Goal: Information Seeking & Learning: Check status

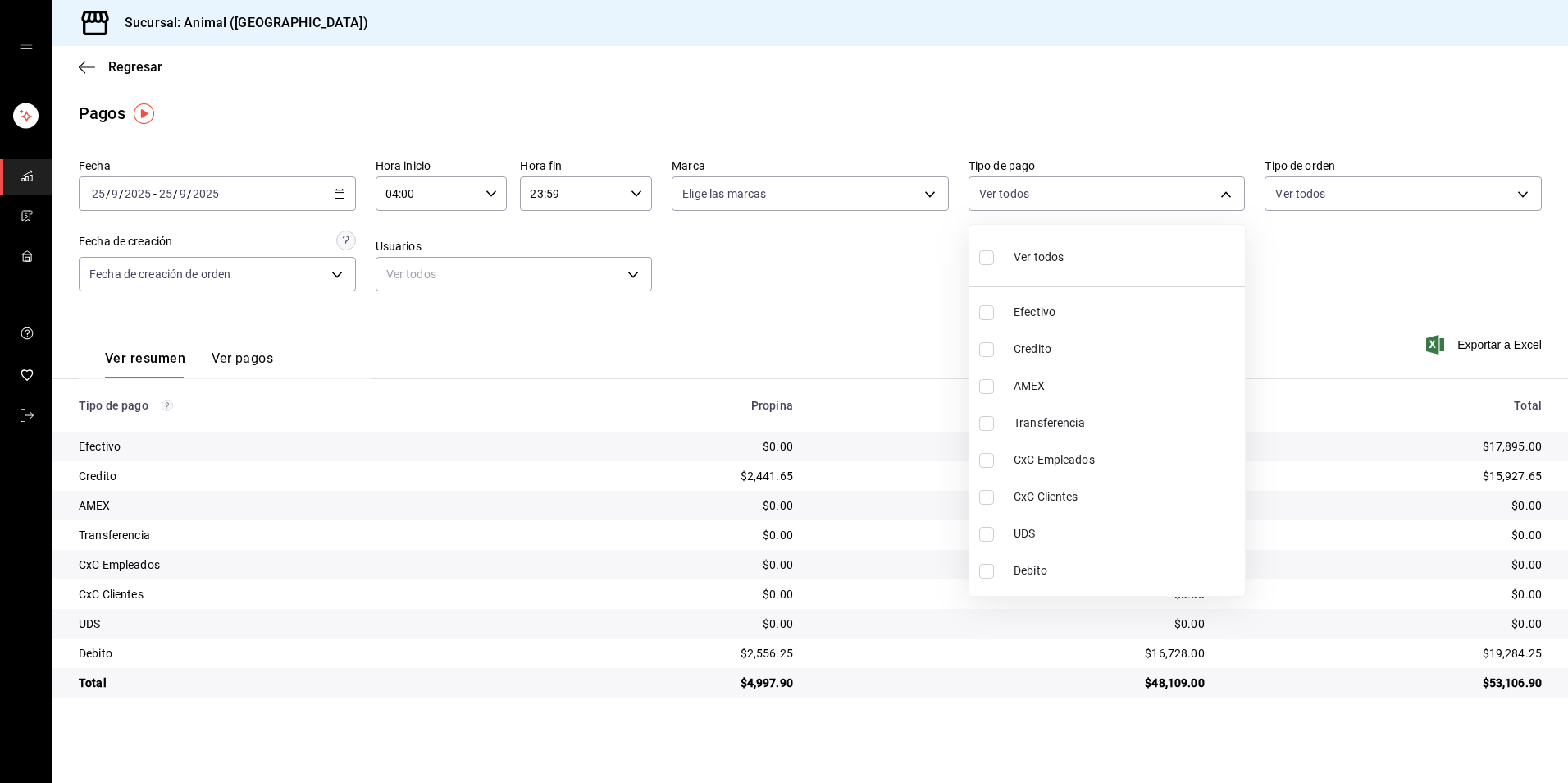
click at [1069, 339] on li "Credito" at bounding box center [1107, 348] width 276 height 37
type input "235ce608-f464-428a-9a71-314f665367d1"
checkbox input "true"
click at [1012, 567] on li "Debito" at bounding box center [1107, 570] width 276 height 37
type input "235ce608-f464-428a-9a71-314f665367d1,c7b29183-a811-4137-9cfa-21a61cd2bc4a"
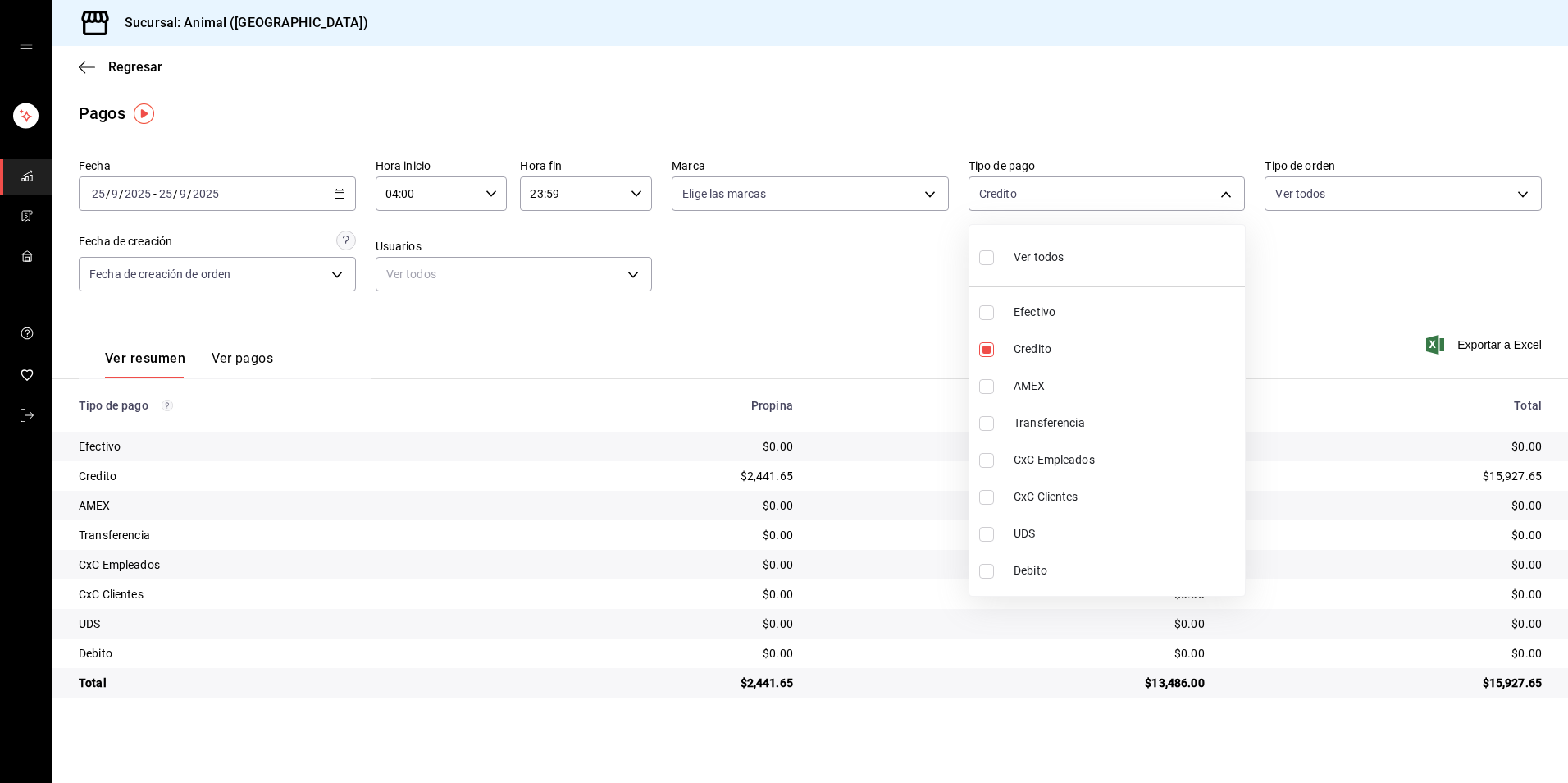
checkbox input "true"
click at [1103, 583] on li "Debito" at bounding box center [1107, 570] width 276 height 37
type input "235ce608-f464-428a-9a71-314f665367d1"
checkbox input "false"
click at [1108, 347] on span "Credito" at bounding box center [1126, 349] width 225 height 17
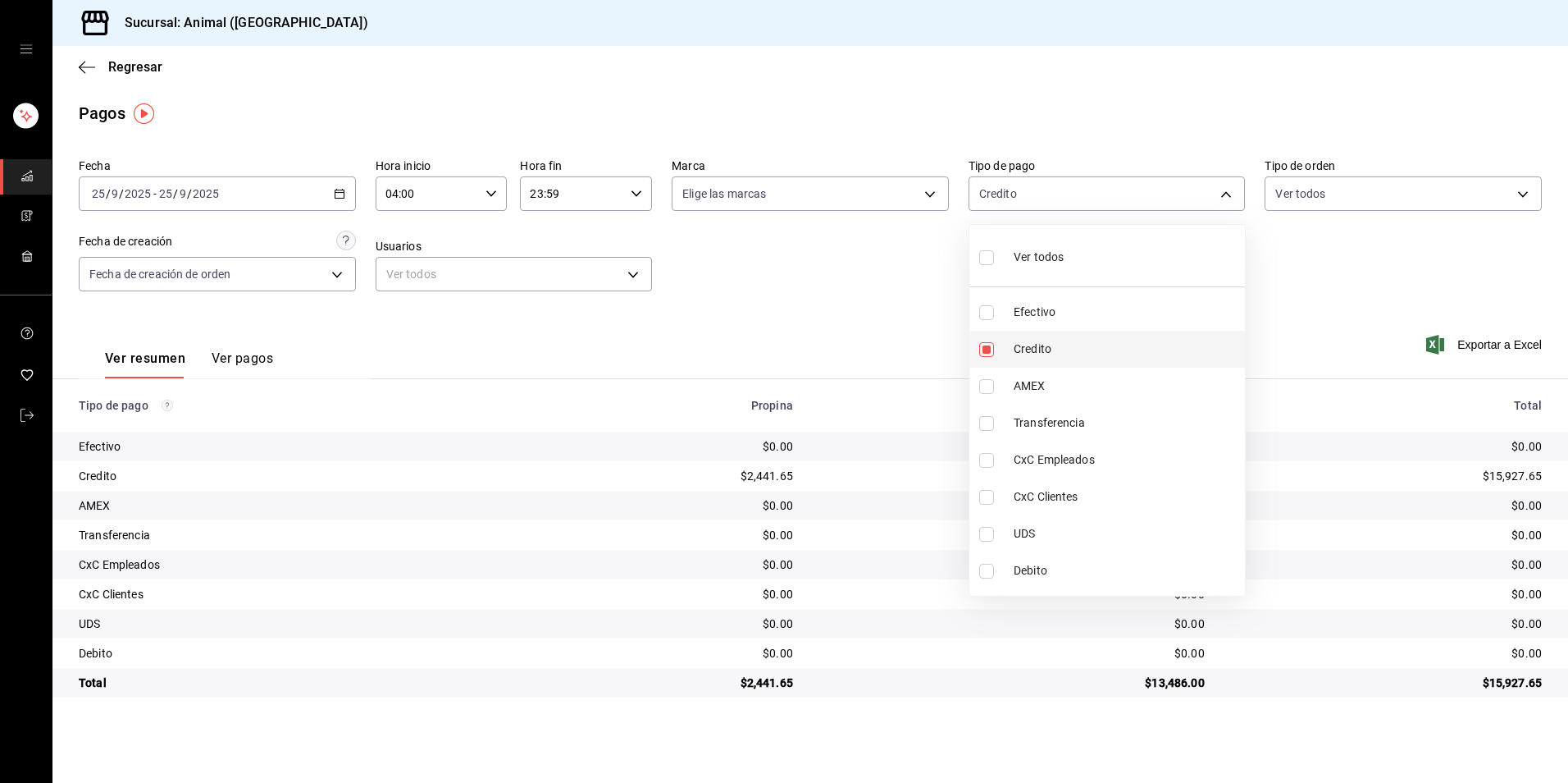
checkbox input "false"
click at [1174, 116] on div at bounding box center [784, 392] width 1568 height 783
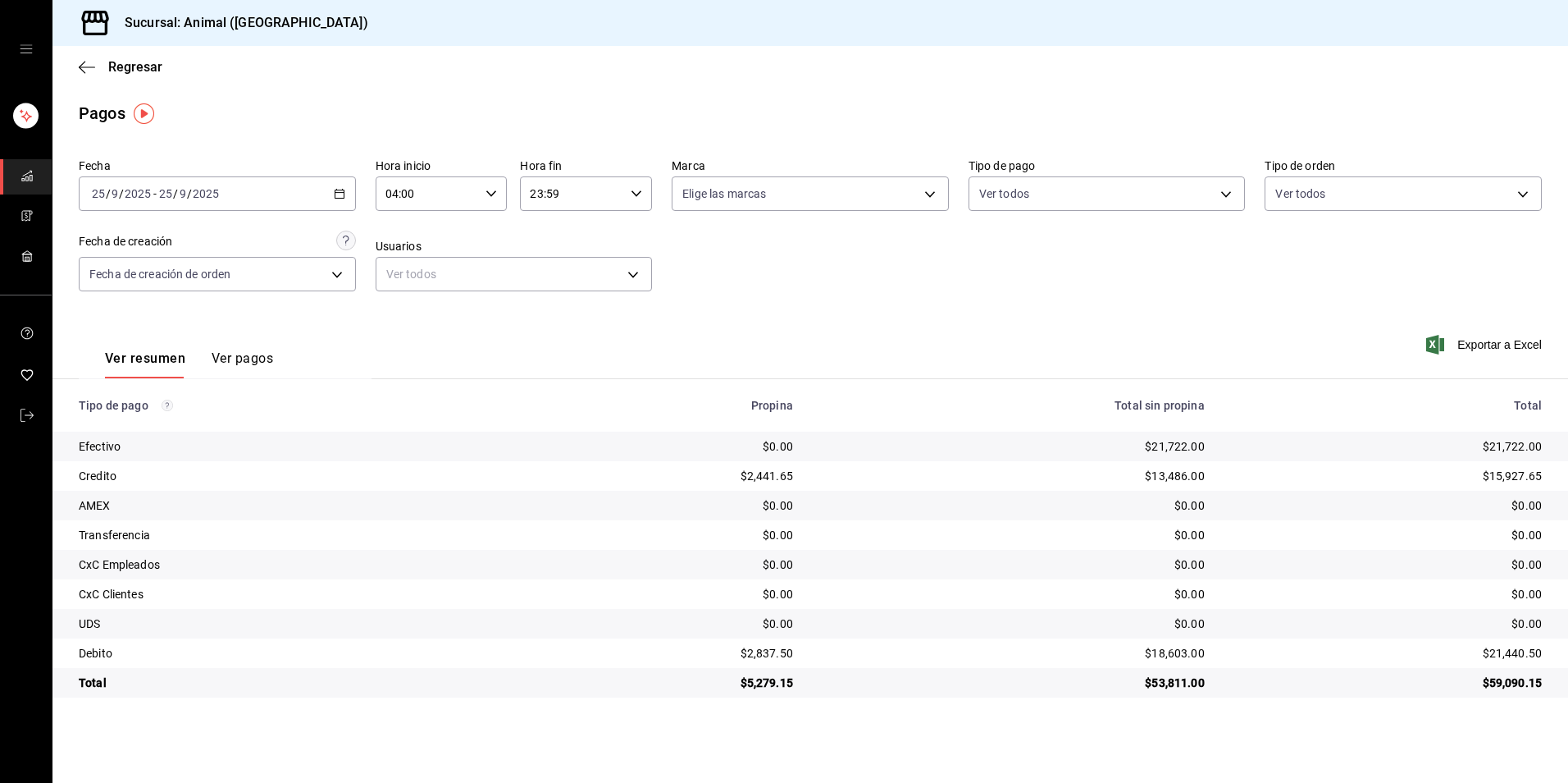
click at [940, 313] on div "Ver resumen Ver pagos Exportar a Excel" at bounding box center [811, 354] width 1516 height 87
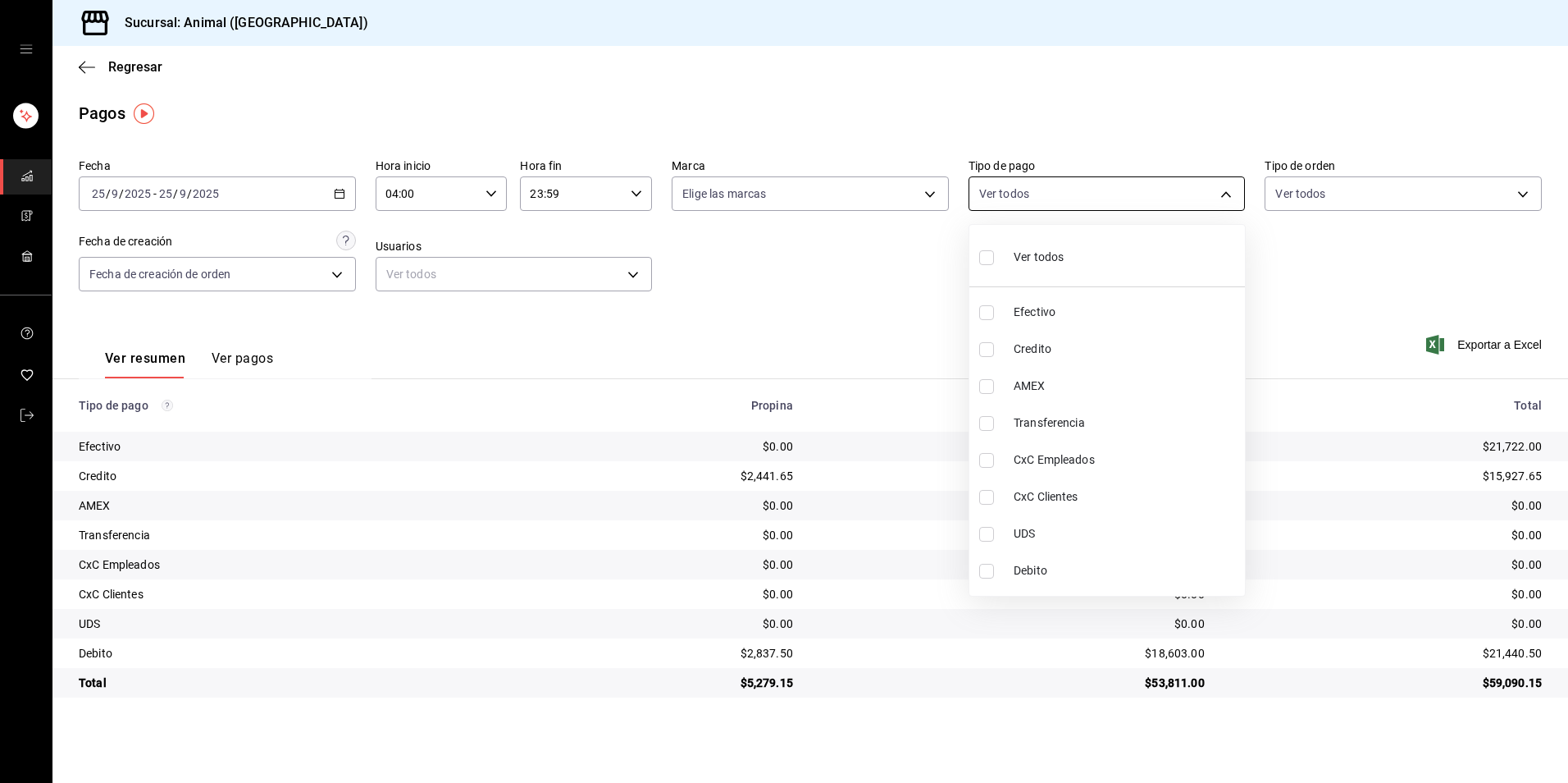
click at [1062, 195] on body "Sucursal: Animal (Tijuana) Regresar Pagos Fecha [DATE] [DATE] - [DATE] [DATE] H…" at bounding box center [784, 392] width 1568 height 783
click at [1059, 335] on li "Credito" at bounding box center [1107, 348] width 276 height 37
type input "235ce608-f464-428a-9a71-314f665367d1"
checkbox input "true"
click at [1063, 573] on span "Debito" at bounding box center [1126, 571] width 225 height 17
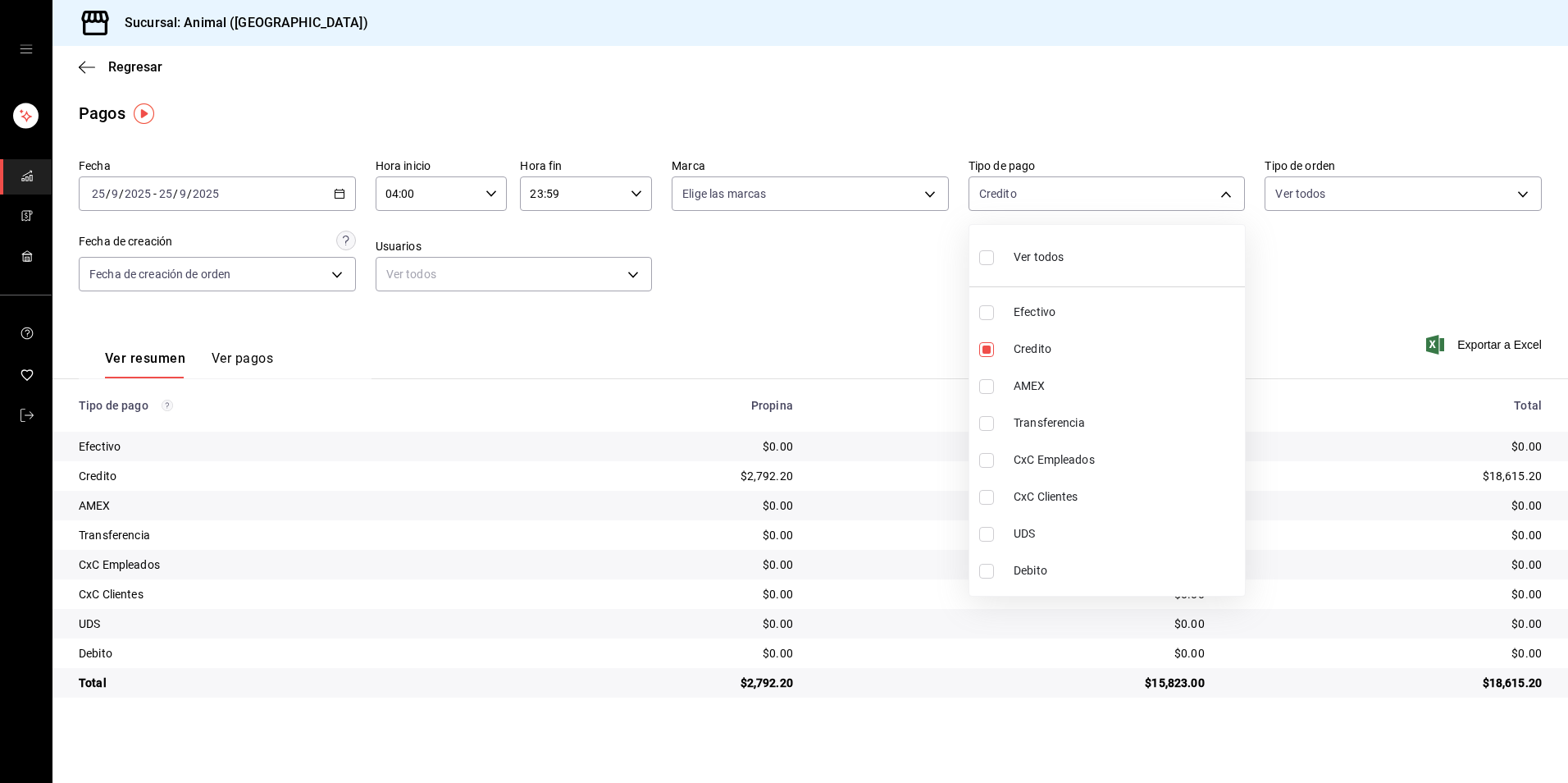
type input "235ce608-f464-428a-9a71-314f665367d1,c7b29183-a811-4137-9cfa-21a61cd2bc4a"
checkbox input "true"
click at [1240, 711] on div at bounding box center [784, 392] width 1568 height 783
